Goal: Answer question/provide support

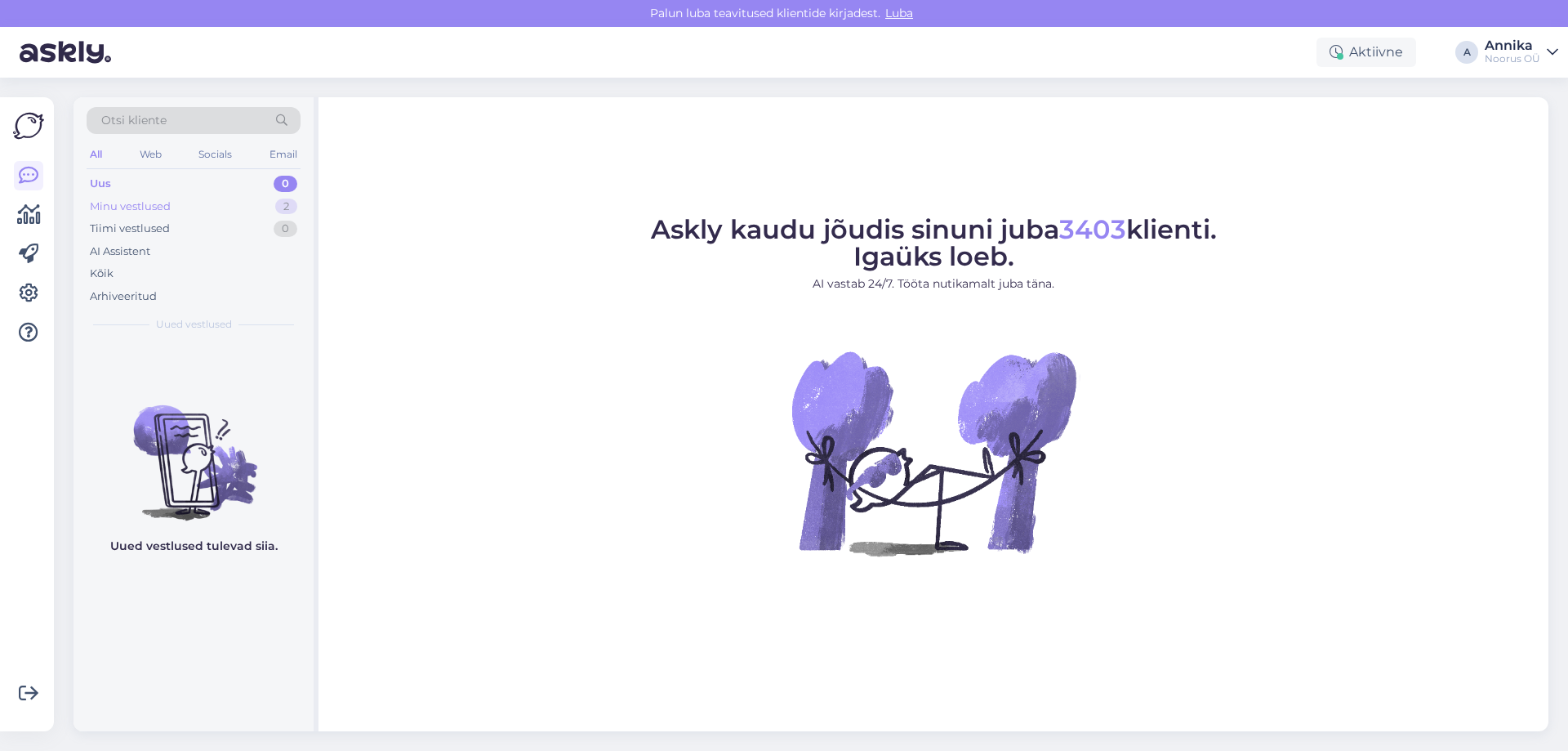
click at [253, 214] on div "Minu vestlused 2" at bounding box center [193, 207] width 214 height 23
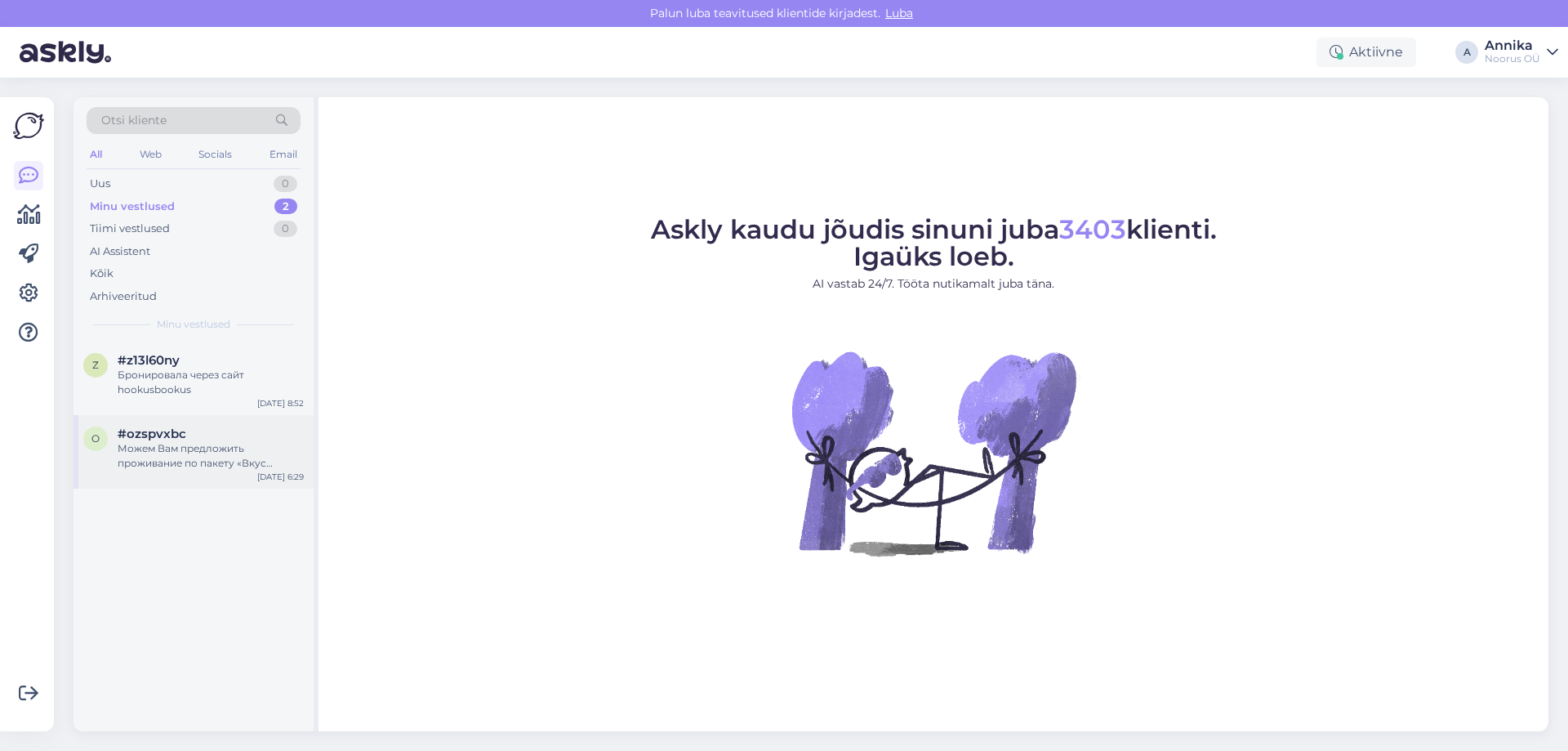
click at [183, 476] on div "o #ozspvxbc Можем Вам предложить проживание по пакету «Вкус Прибалтики» в Семей…" at bounding box center [193, 452] width 240 height 74
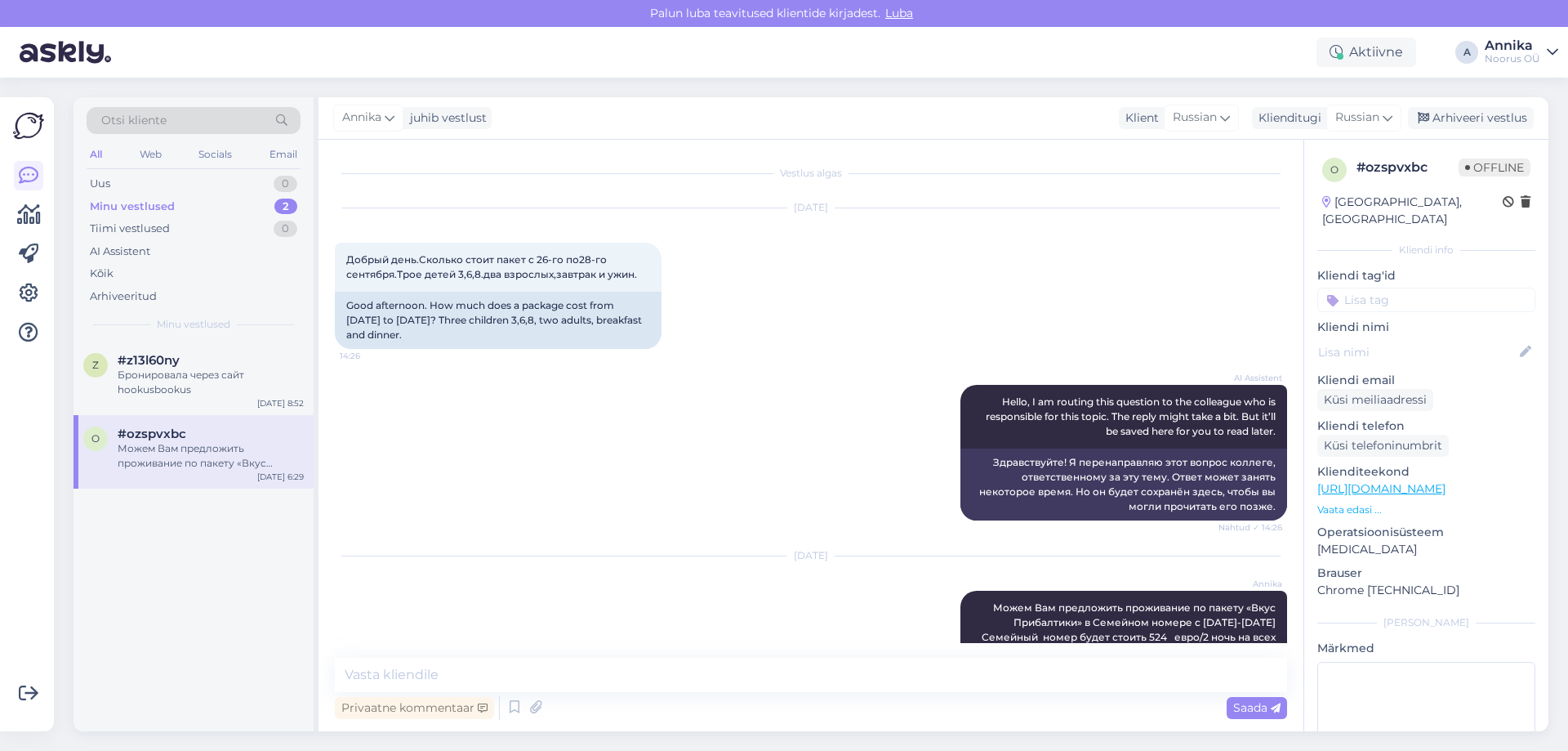
scroll to position [206, 0]
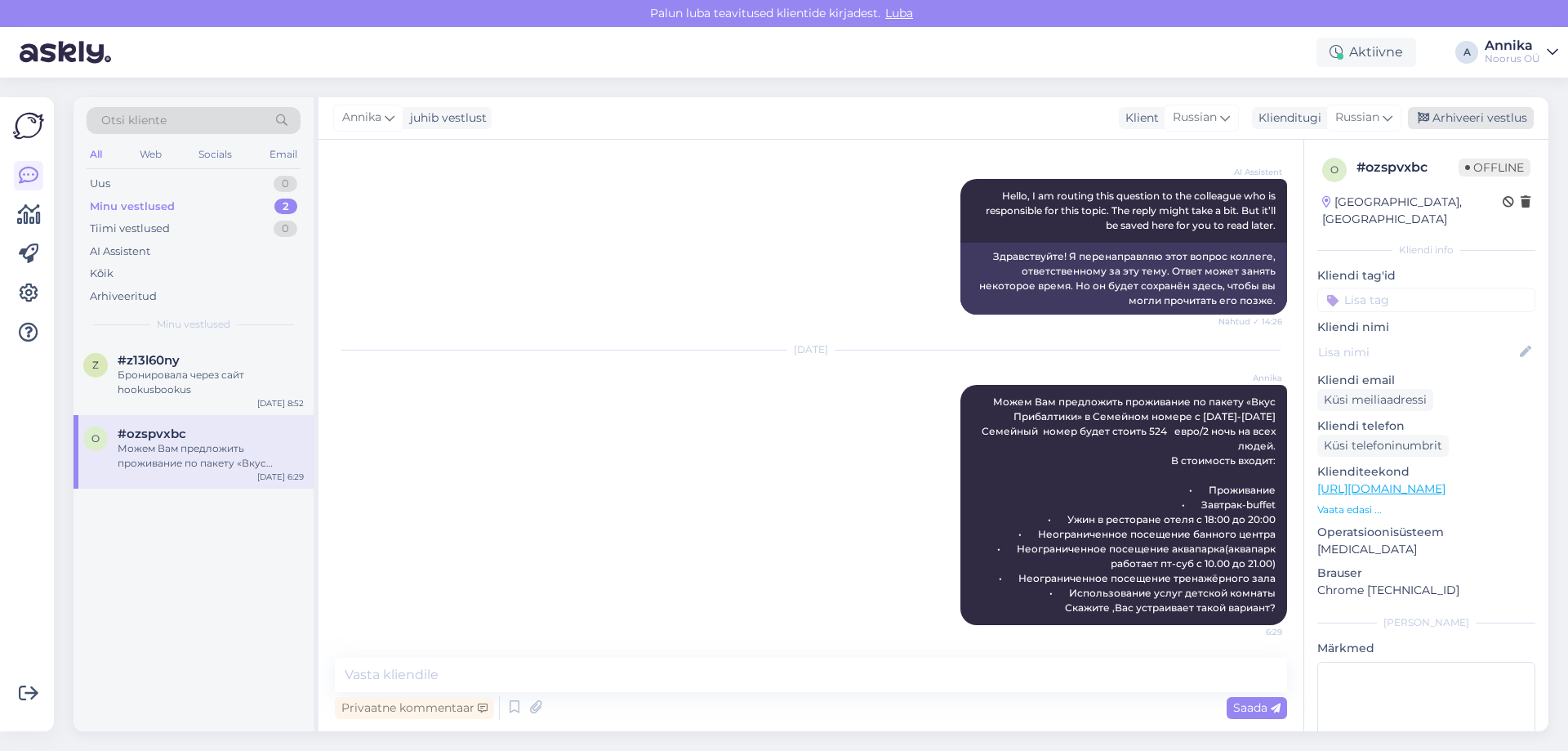
click at [1468, 113] on div "Arhiveeri vestlus" at bounding box center [1471, 118] width 126 height 22
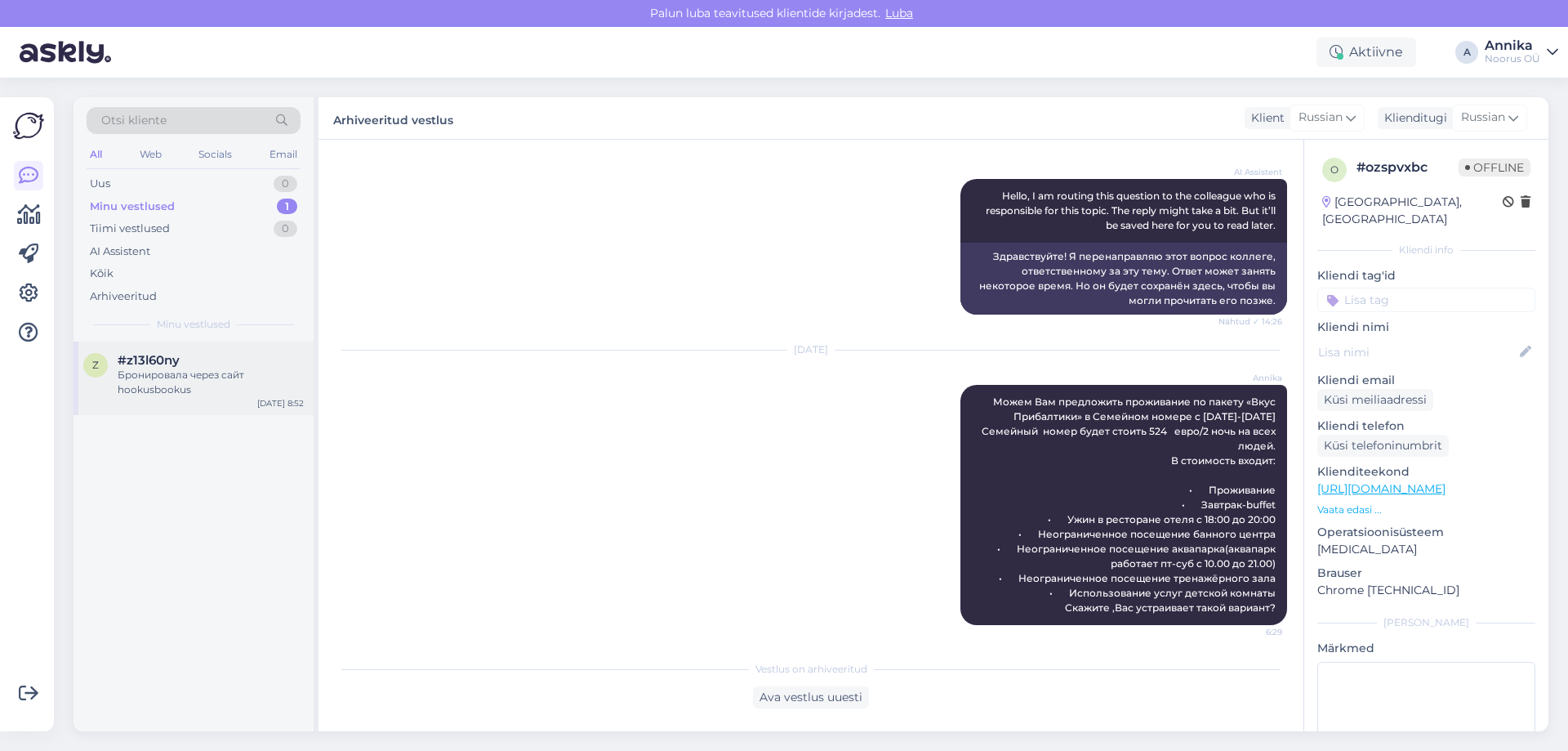
click at [244, 387] on div "Бронировала через сайт hookusbookus" at bounding box center [211, 383] width 186 height 29
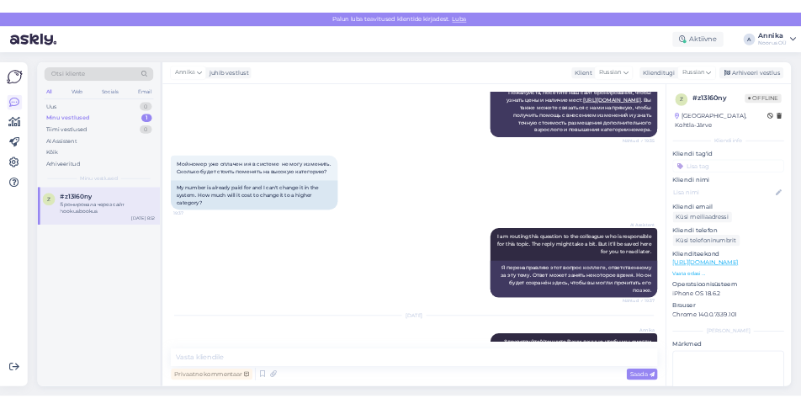
scroll to position [828, 0]
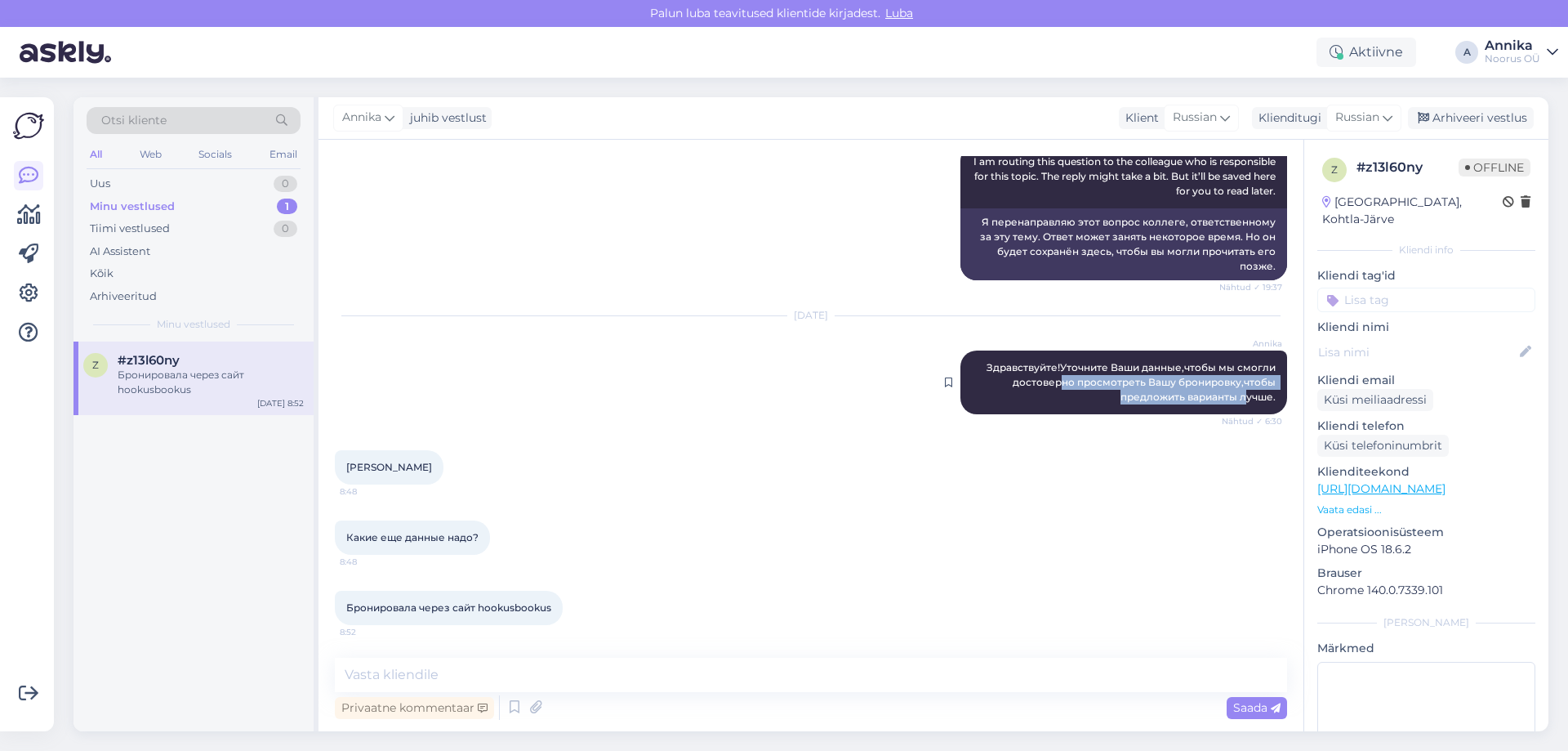
drag, startPoint x: 1053, startPoint y: 379, endPoint x: 1234, endPoint y: 397, distance: 181.9
click at [1234, 397] on span "Здравствуйте!Уточните Ваши данные,чтобы мы смогли достоверно просмотреть Вашу б…" at bounding box center [1132, 382] width 291 height 42
click at [1074, 477] on div "Oksana Anstal 8:48" at bounding box center [811, 467] width 952 height 70
click at [476, 699] on div "Privaatne kommentaar" at bounding box center [415, 707] width 159 height 22
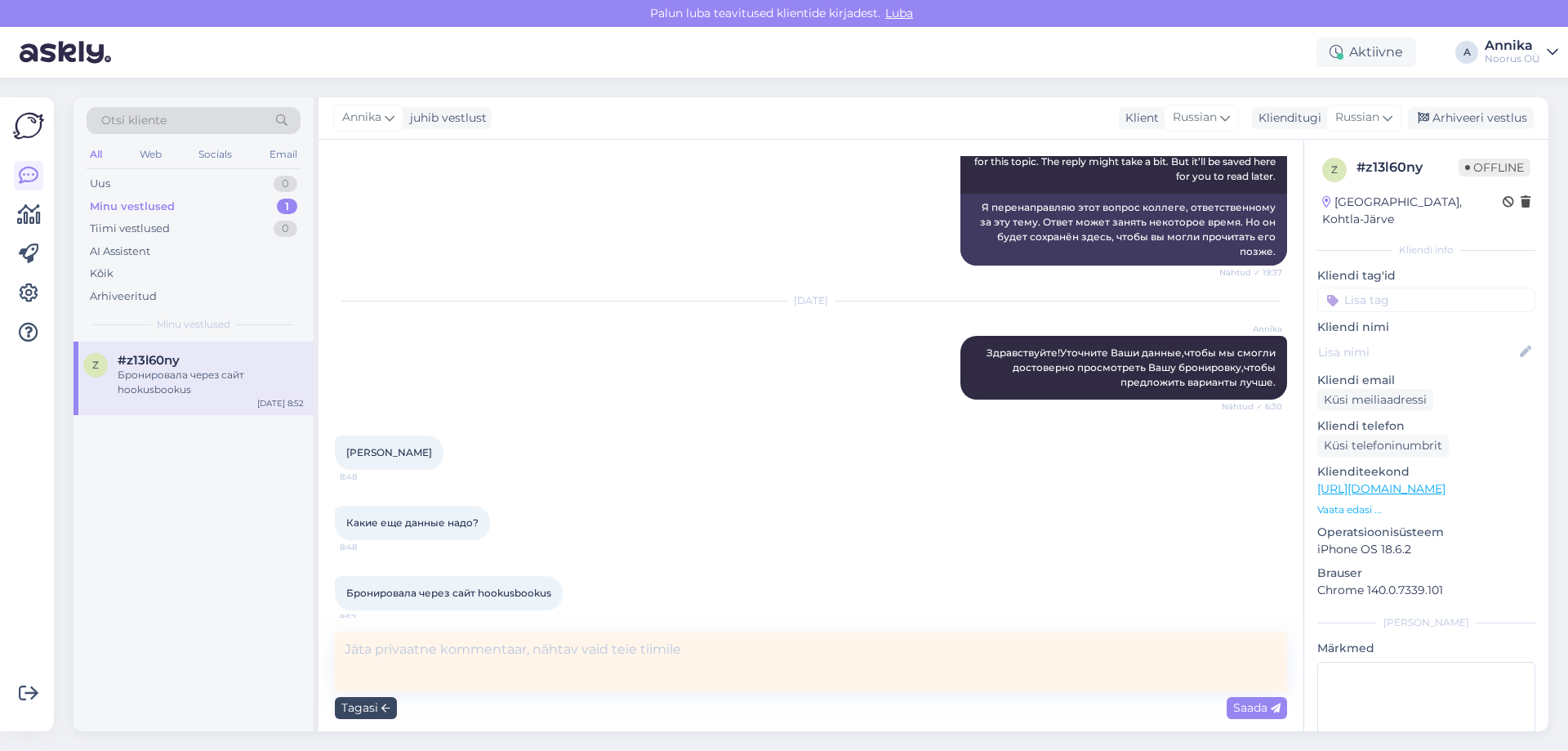
click at [379, 707] on div "Tagasi" at bounding box center [366, 707] width 62 height 22
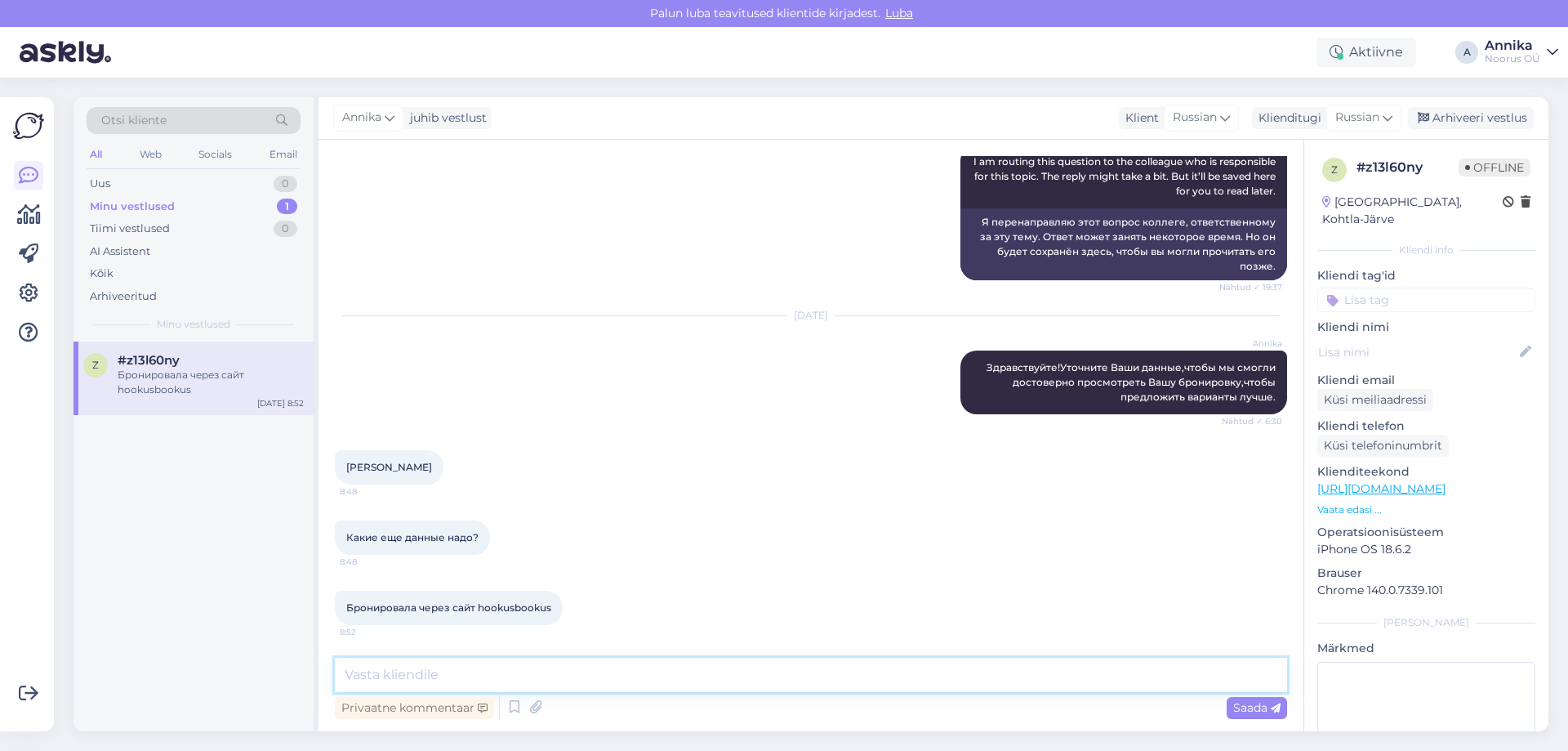
click at [413, 677] on textarea at bounding box center [811, 674] width 952 height 34
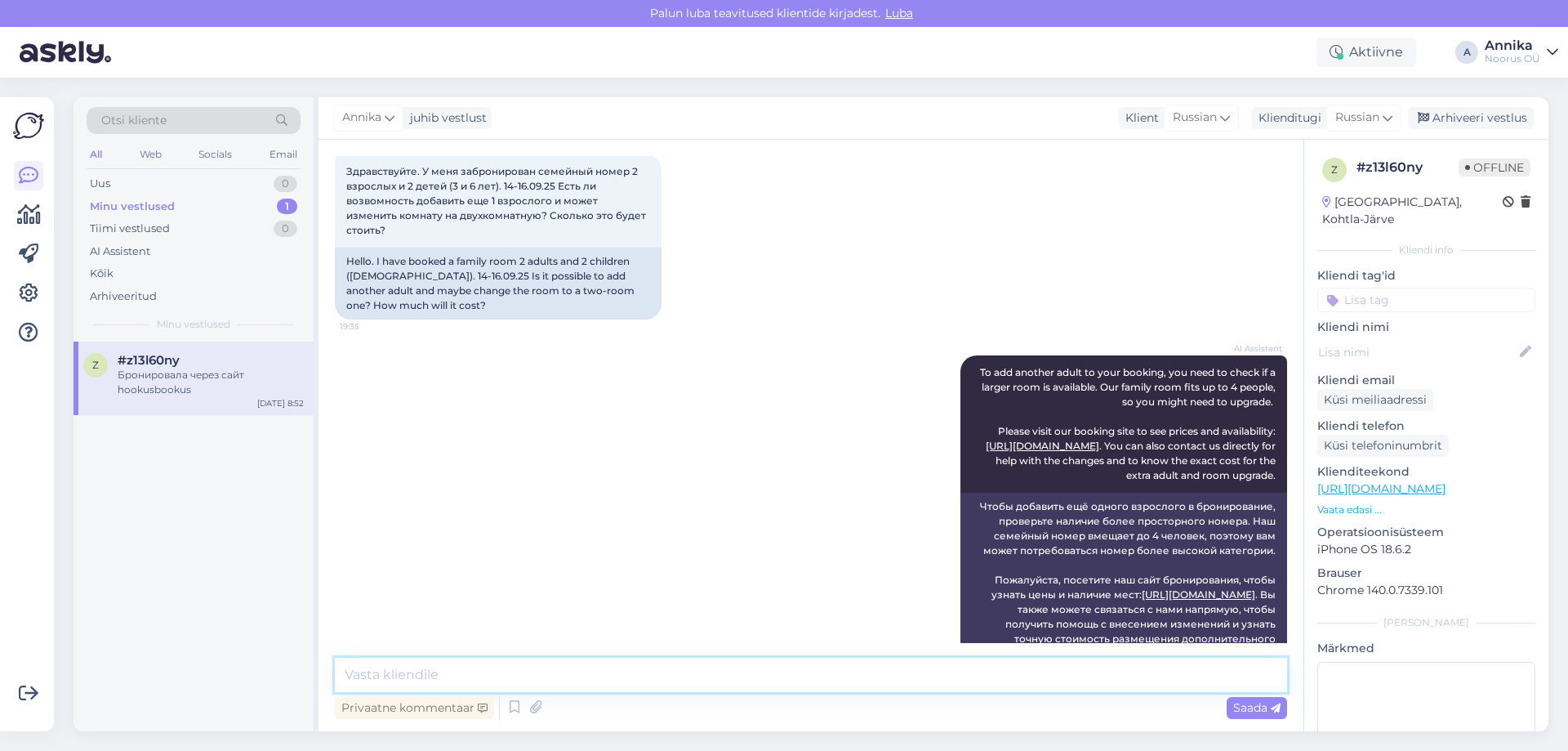
scroll to position [0, 0]
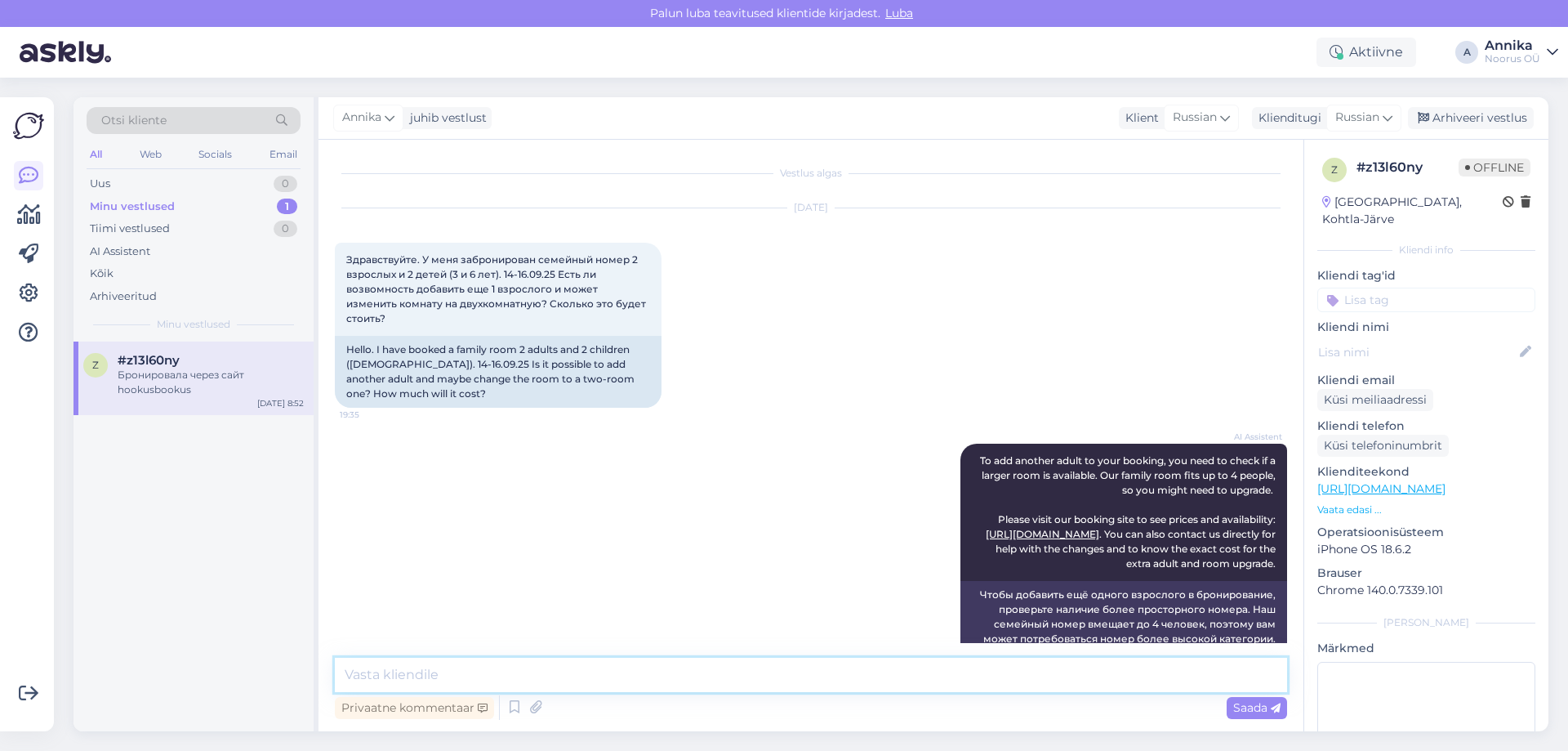
click at [560, 676] on textarea at bounding box center [811, 674] width 952 height 34
type textarea "Д"
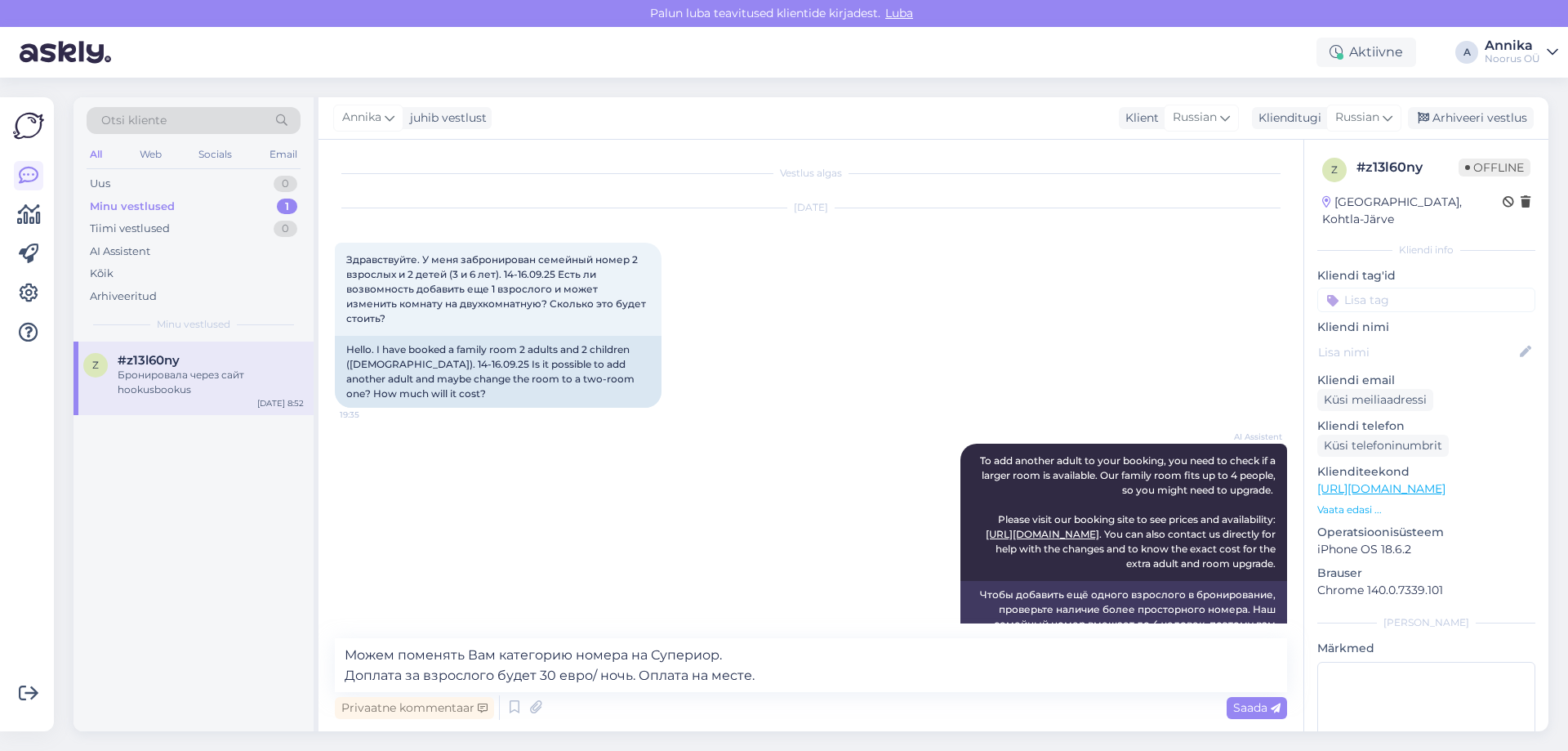
click at [801, 692] on div "Privaatne kommentaar Saada" at bounding box center [811, 707] width 952 height 31
click at [799, 686] on textarea "Можем поменять Вам категорию номера на Супериор. Доплата за взрослого будет 30 …" at bounding box center [811, 666] width 952 height 54
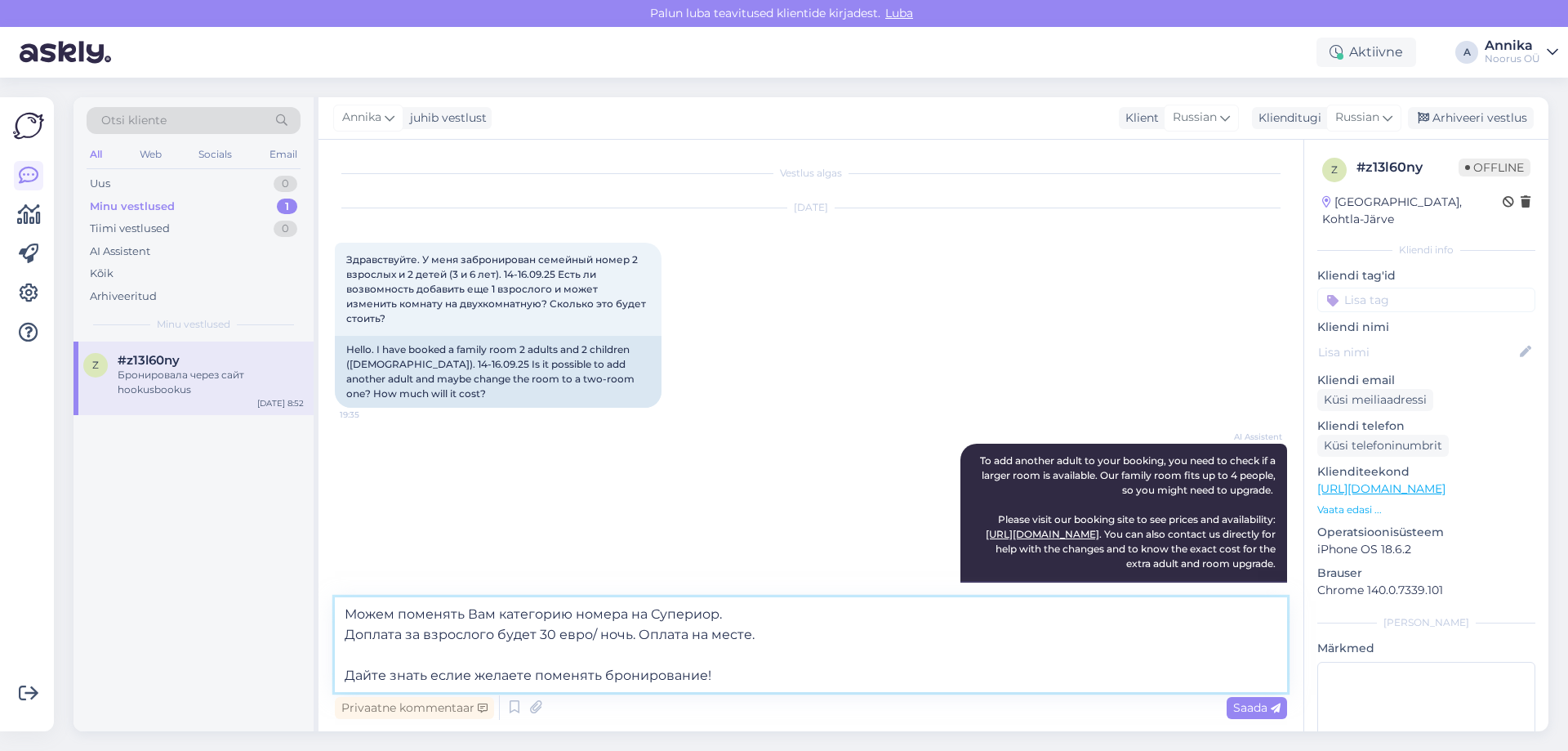
click at [772, 614] on textarea "Можем поменять Вам категорию номера на Супериор. Доплата за взрослого будет 30 …" at bounding box center [811, 645] width 952 height 95
type textarea "Можем поменять Вам категорию номера на Супериор. Цена Супериора и Семейного ном…"
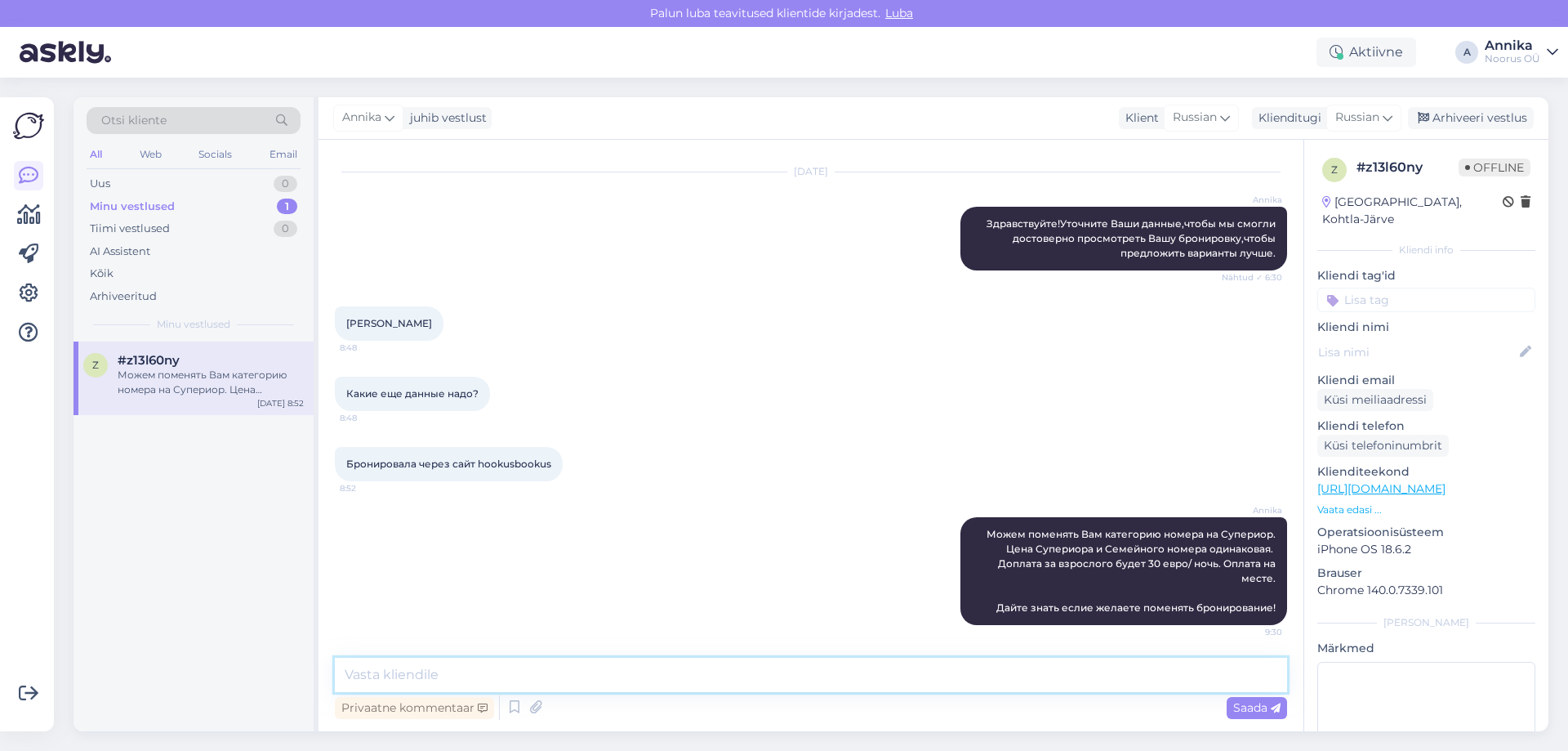
scroll to position [948, 0]
click at [1001, 368] on div "Какие еще данные надо? 8:48" at bounding box center [811, 393] width 952 height 70
